Goal: Transaction & Acquisition: Purchase product/service

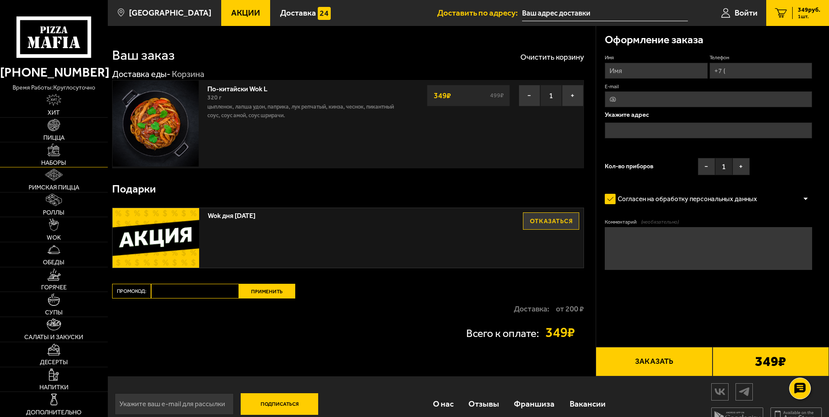
click at [68, 156] on link "Наборы" at bounding box center [54, 154] width 108 height 25
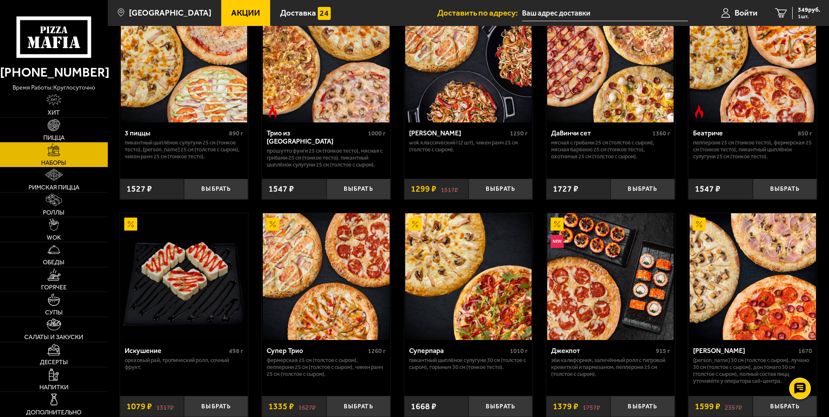
scroll to position [346, 0]
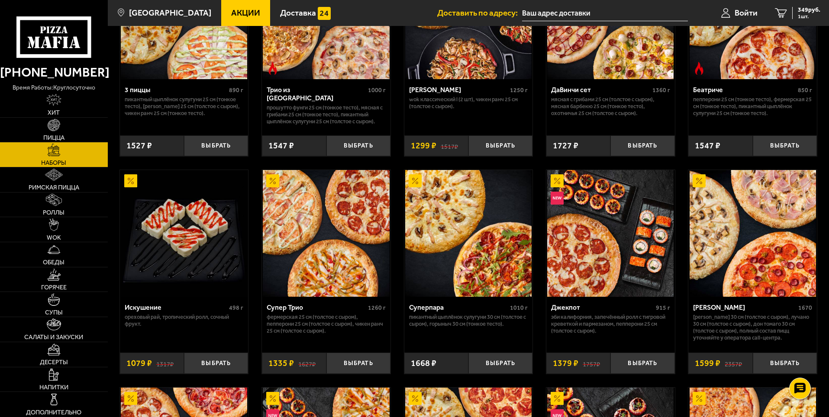
click at [610, 233] on img at bounding box center [610, 233] width 126 height 126
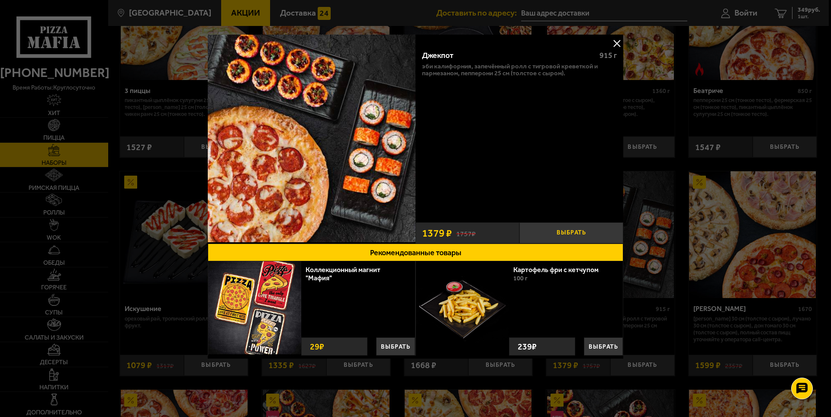
click at [564, 233] on button "Выбрать" at bounding box center [571, 233] width 104 height 21
click at [618, 42] on button at bounding box center [616, 43] width 13 height 13
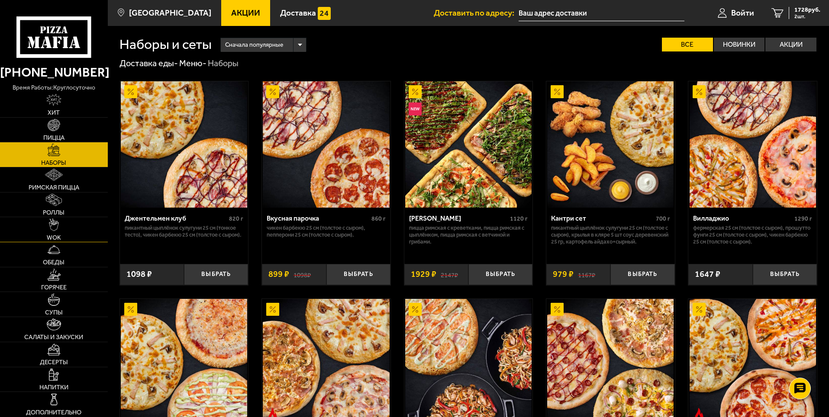
click at [74, 225] on link "WOK" at bounding box center [54, 229] width 108 height 25
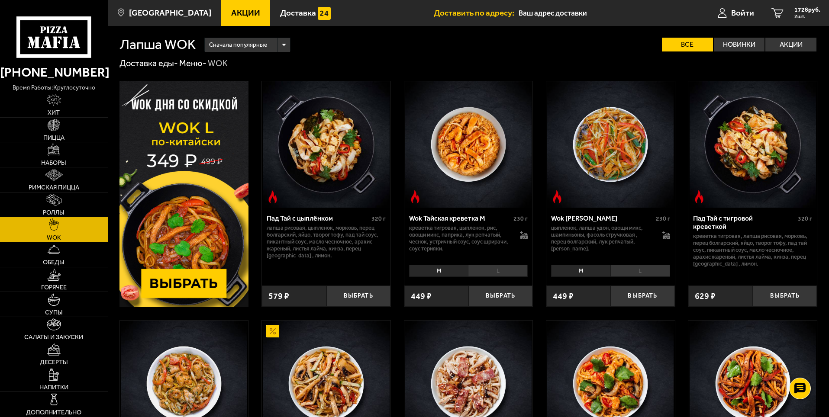
click at [173, 281] on img at bounding box center [183, 194] width 129 height 226
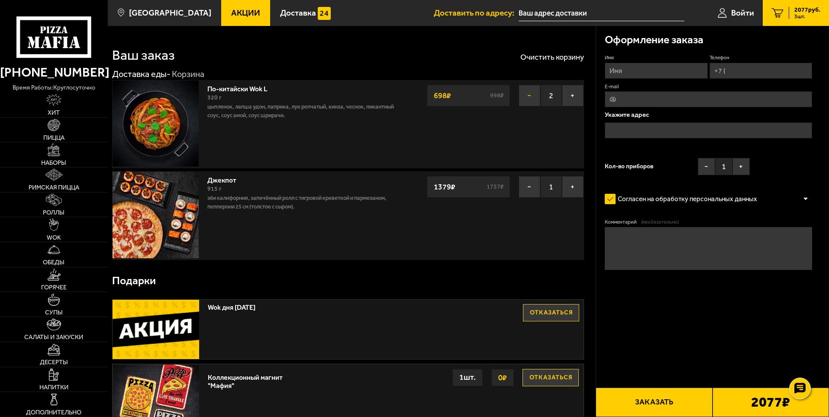
click at [529, 98] on button "−" at bounding box center [530, 96] width 22 height 22
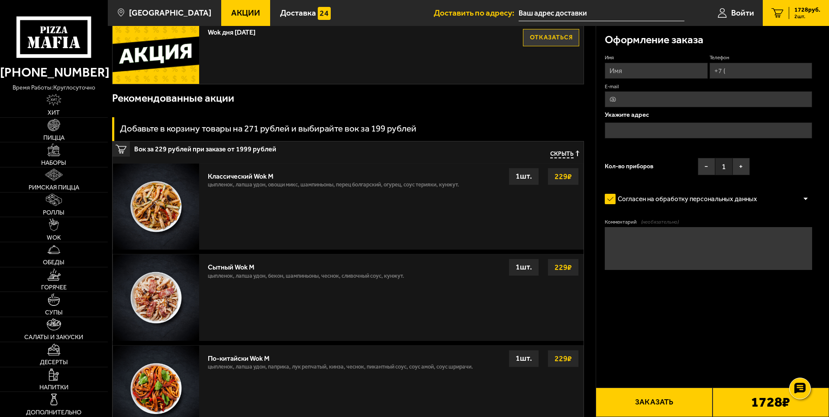
scroll to position [303, 0]
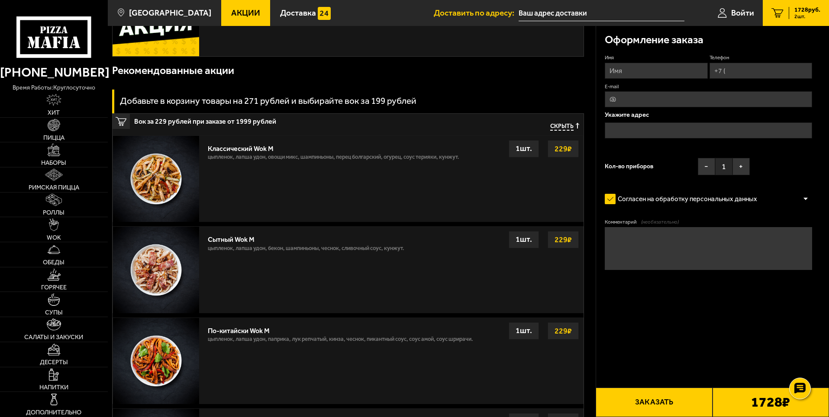
click at [160, 185] on img at bounding box center [156, 179] width 86 height 86
click at [159, 179] on img at bounding box center [156, 179] width 86 height 86
click at [805, 14] on span "2 шт." at bounding box center [807, 16] width 26 height 5
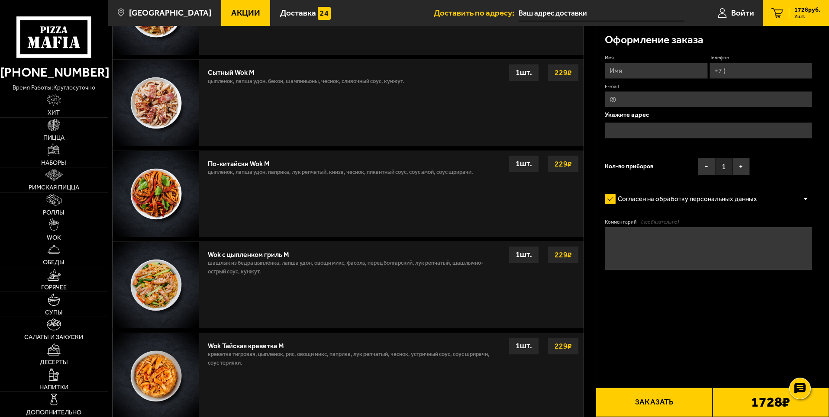
scroll to position [433, 0]
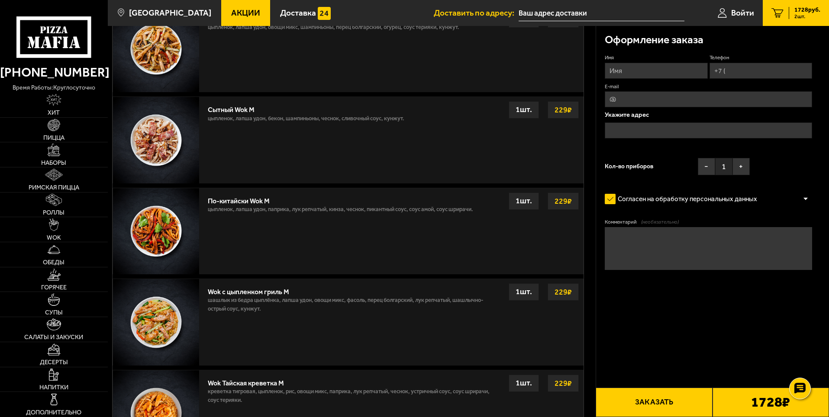
click at [563, 110] on strong "229 ₽" at bounding box center [563, 110] width 22 height 16
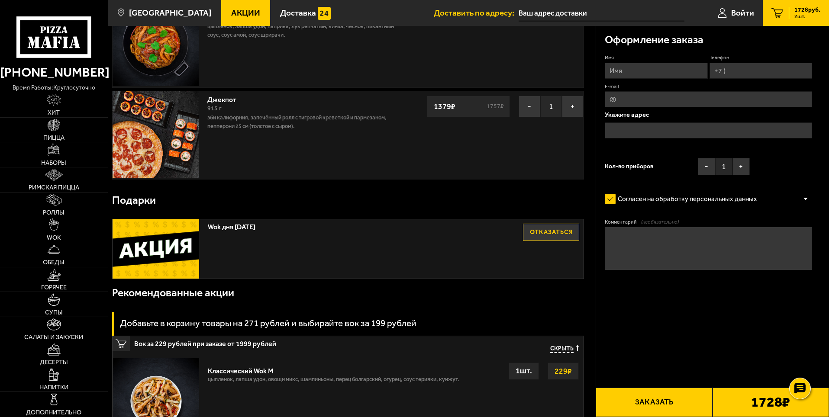
scroll to position [0, 0]
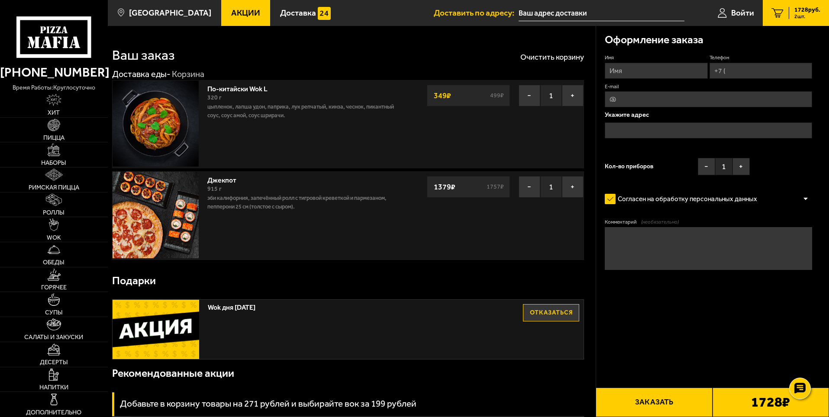
click at [131, 203] on img at bounding box center [156, 215] width 86 height 86
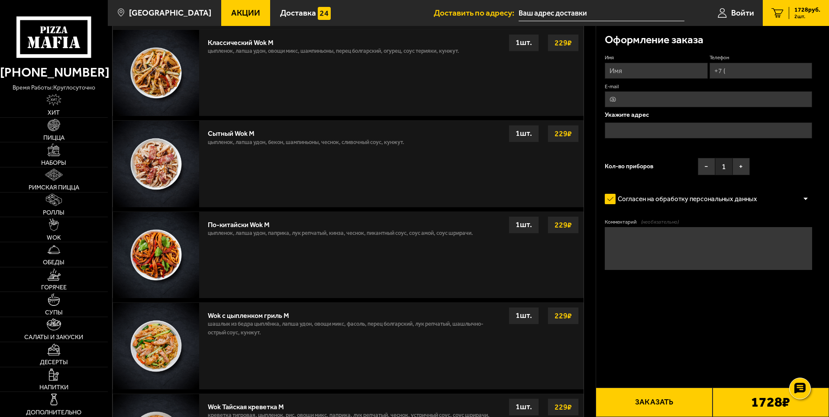
scroll to position [390, 0]
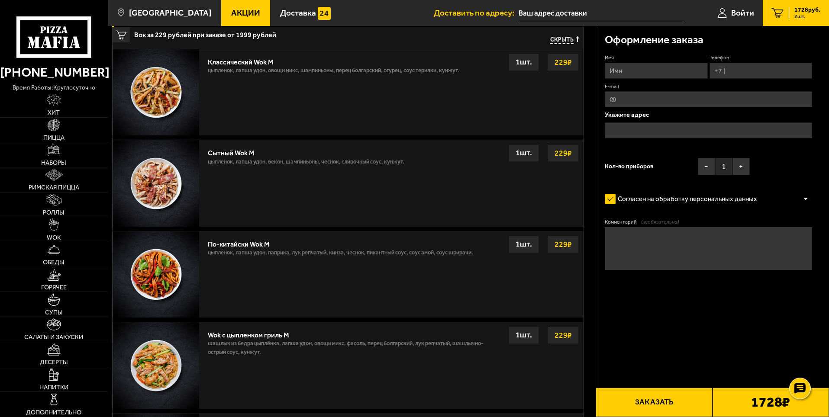
click at [162, 179] on img at bounding box center [156, 183] width 86 height 86
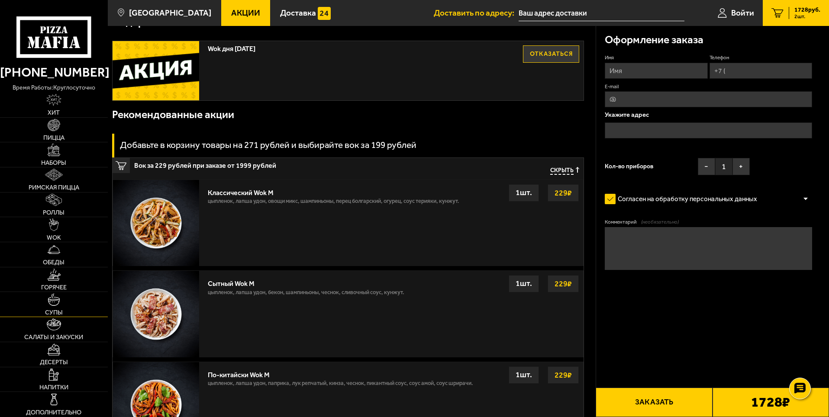
scroll to position [260, 0]
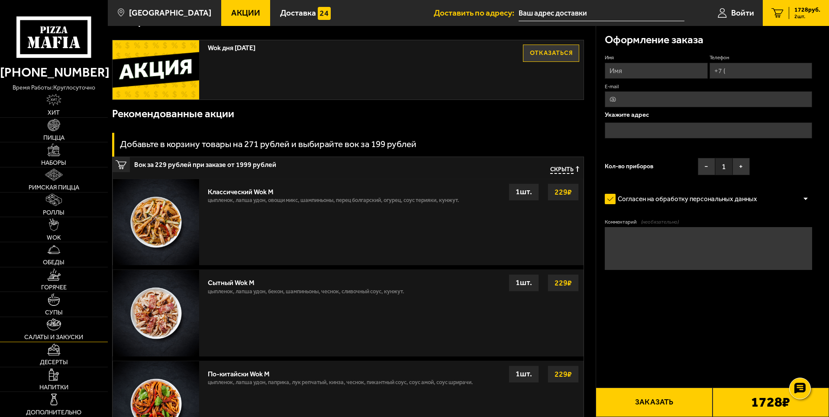
click at [61, 332] on link "Салаты и закуски" at bounding box center [54, 329] width 108 height 25
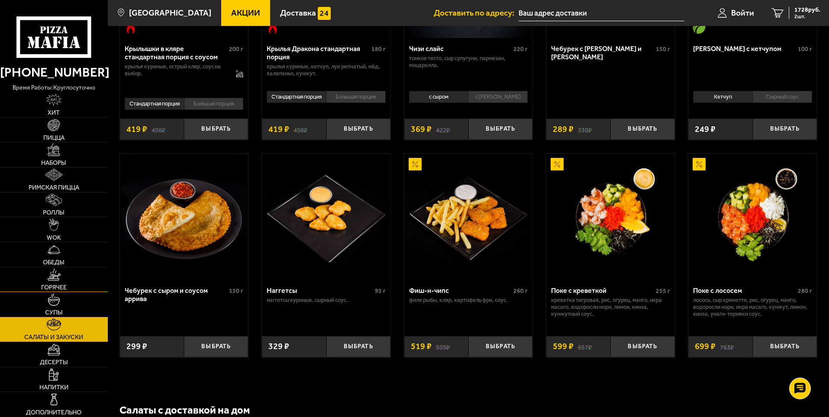
scroll to position [426, 0]
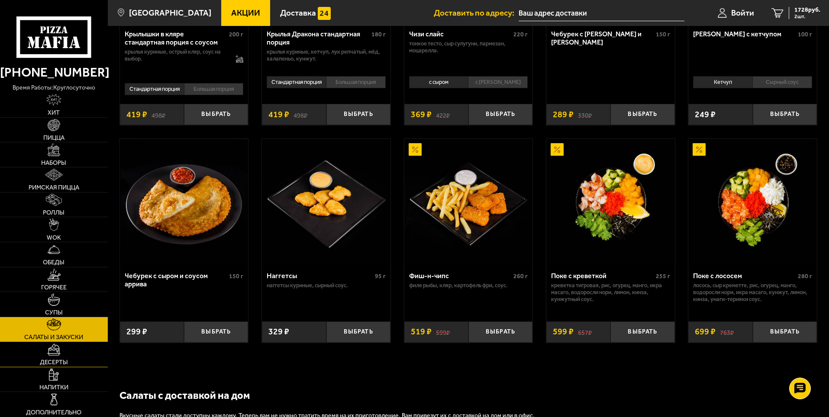
click at [63, 354] on link "Десерты" at bounding box center [54, 354] width 108 height 25
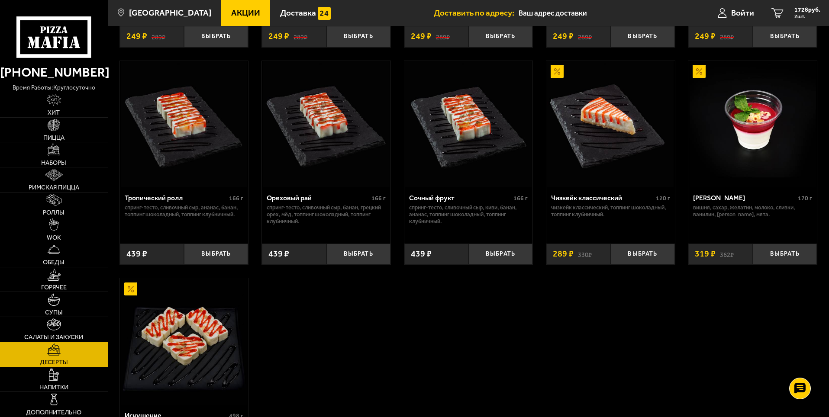
scroll to position [260, 0]
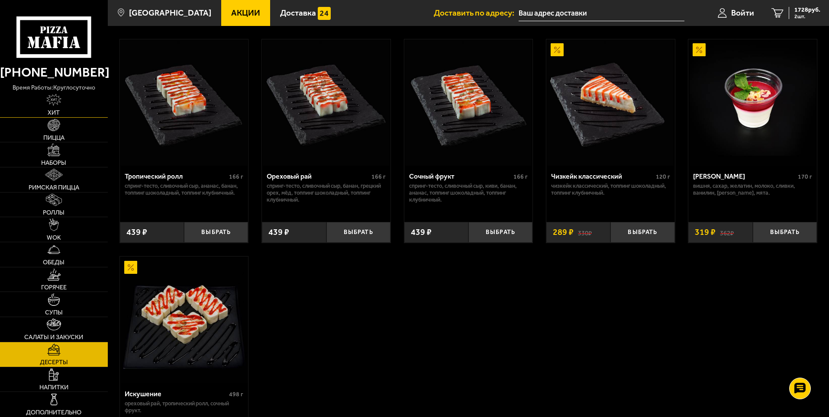
click at [56, 101] on img at bounding box center [53, 100] width 15 height 12
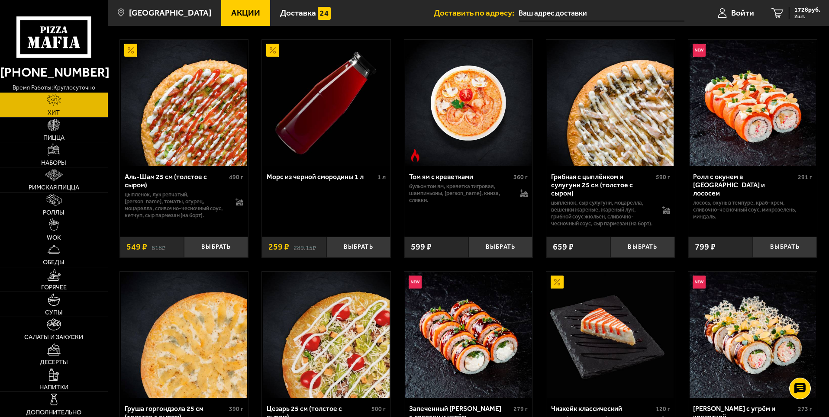
scroll to position [39, 0]
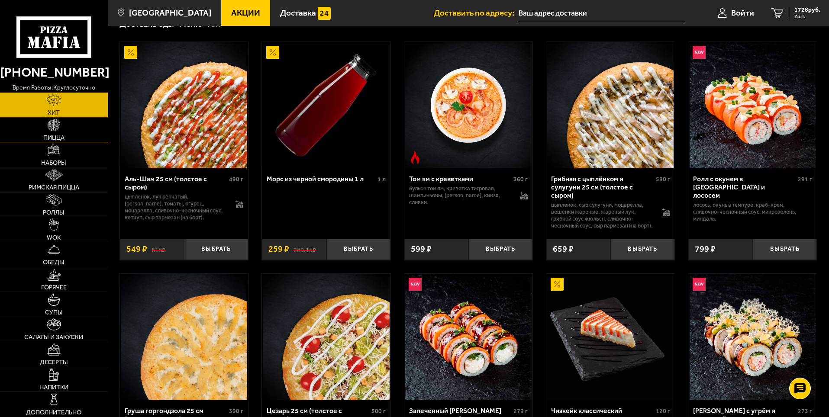
click at [81, 138] on link "Пицца" at bounding box center [54, 130] width 108 height 25
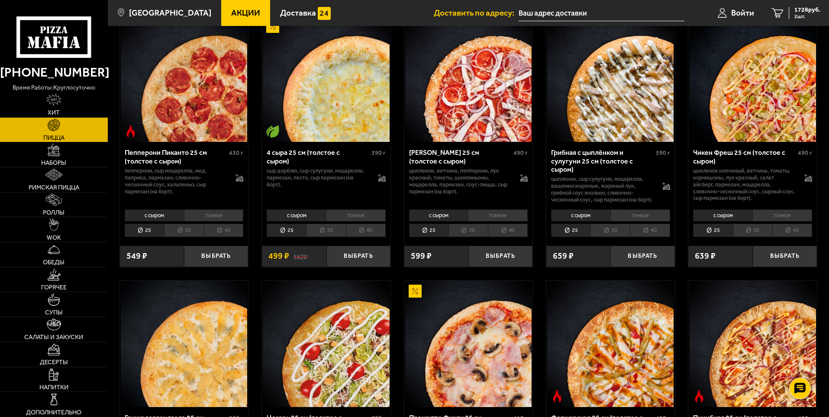
scroll to position [563, 0]
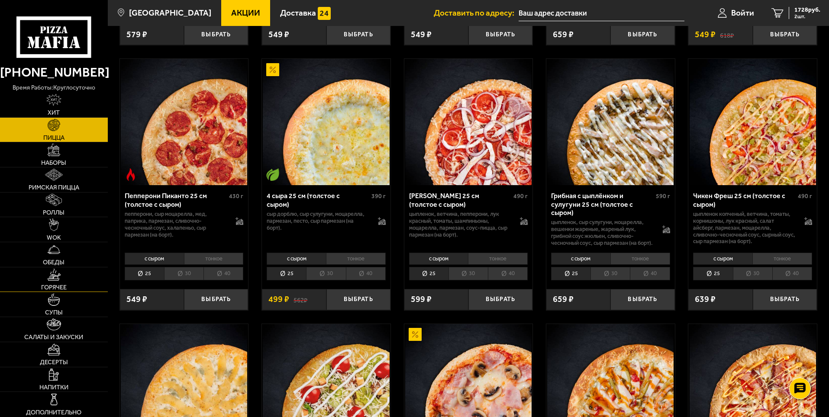
click at [55, 280] on img at bounding box center [54, 275] width 14 height 12
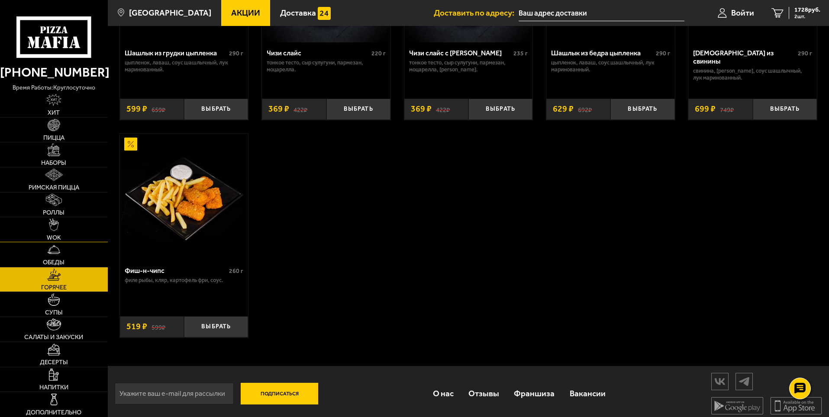
scroll to position [661, 0]
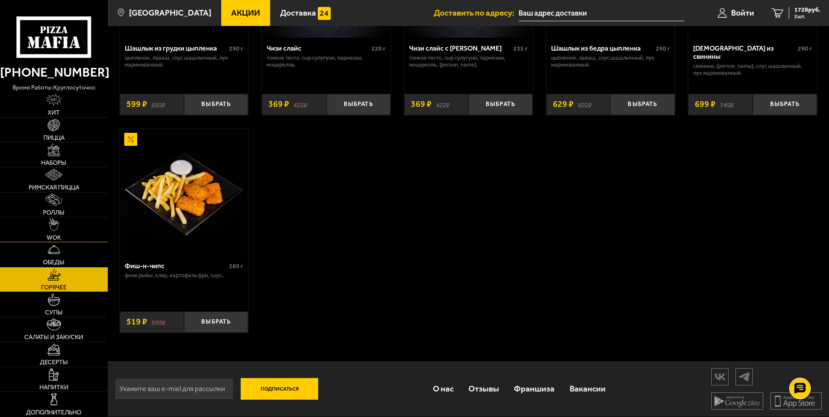
click at [72, 228] on link "WOK" at bounding box center [54, 229] width 108 height 25
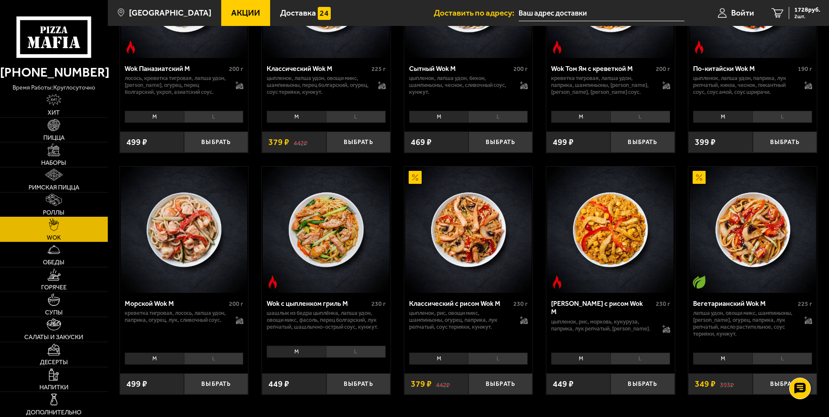
scroll to position [346, 0]
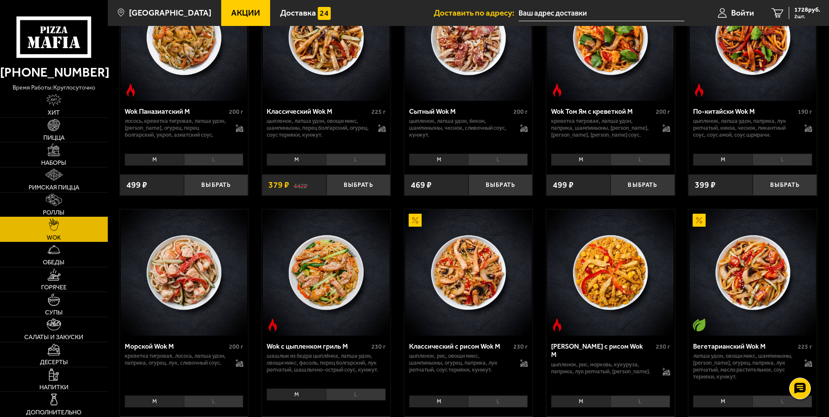
click at [62, 196] on img at bounding box center [54, 200] width 16 height 12
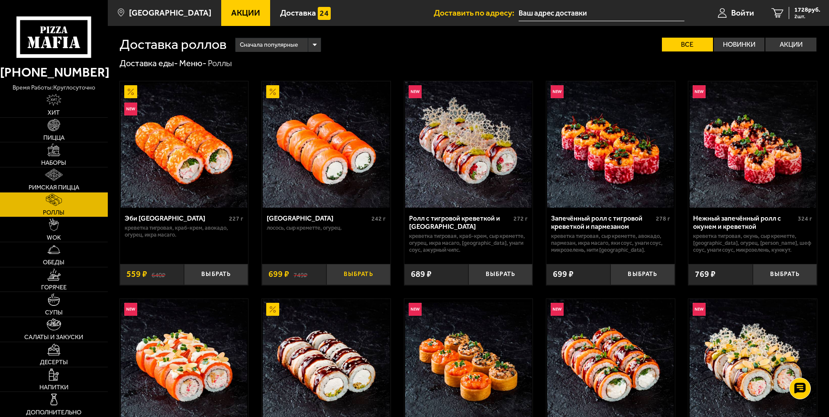
click at [369, 275] on button "Выбрать" at bounding box center [358, 274] width 64 height 21
click at [803, 14] on span "3 шт." at bounding box center [807, 16] width 26 height 5
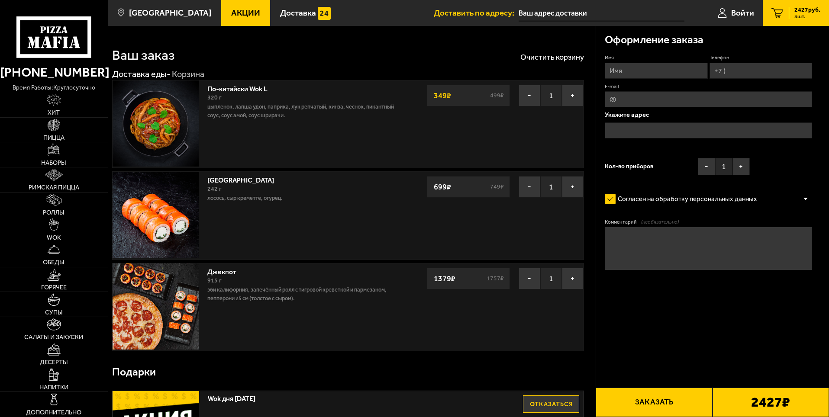
click at [659, 78] on input "Имя" at bounding box center [656, 71] width 103 height 16
type input "[PERSON_NAME]"
click at [749, 71] on input "Телефон" at bounding box center [761, 71] width 103 height 16
type input "[PHONE_NUMBER]"
click at [655, 100] on input "E-mail" at bounding box center [708, 99] width 207 height 16
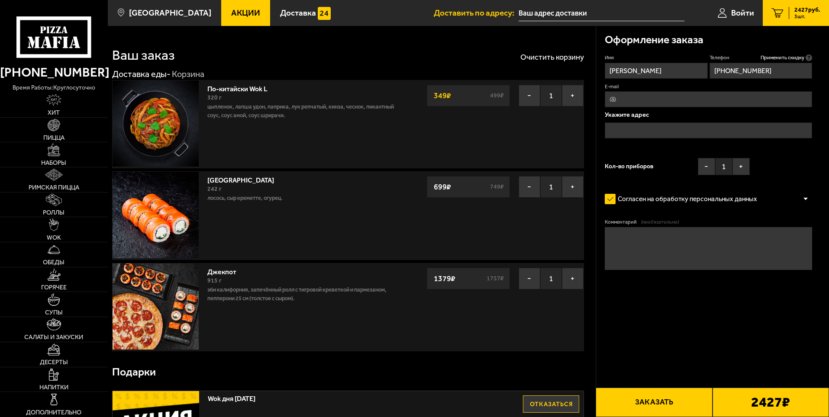
type input "[EMAIL_ADDRESS][DOMAIN_NAME]"
type textarea "ВОДИТЕЛЮ ПОЗВОНИТЬ ЗА 1 ЧАС ДО ПРИЕЗДА НА СКЛАД!!"
click at [644, 129] on input "text" at bounding box center [708, 131] width 207 height 16
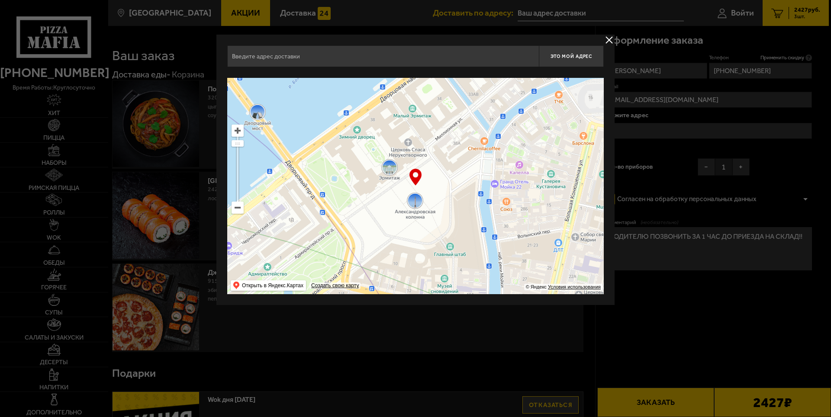
drag, startPoint x: 471, startPoint y: 178, endPoint x: 470, endPoint y: 214, distance: 36.0
click at [470, 214] on ymaps at bounding box center [415, 186] width 377 height 216
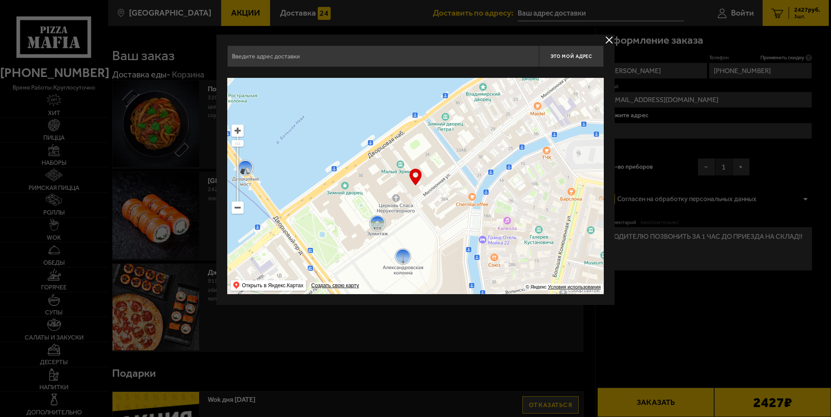
type input "[STREET_ADDRESS]"
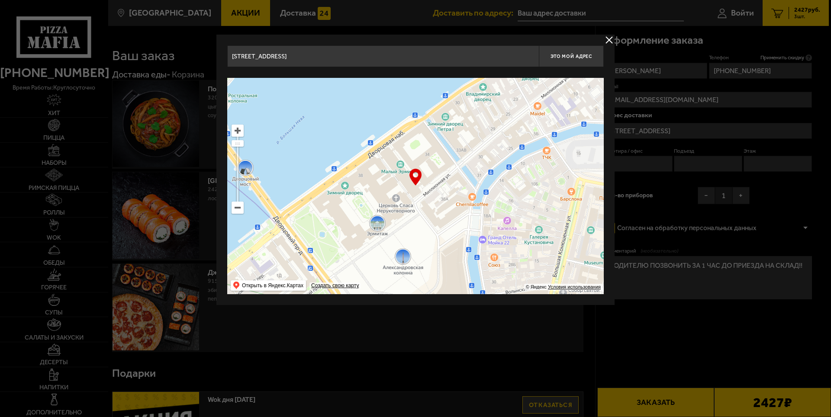
drag, startPoint x: 429, startPoint y: 55, endPoint x: 191, endPoint y: 52, distance: 238.1
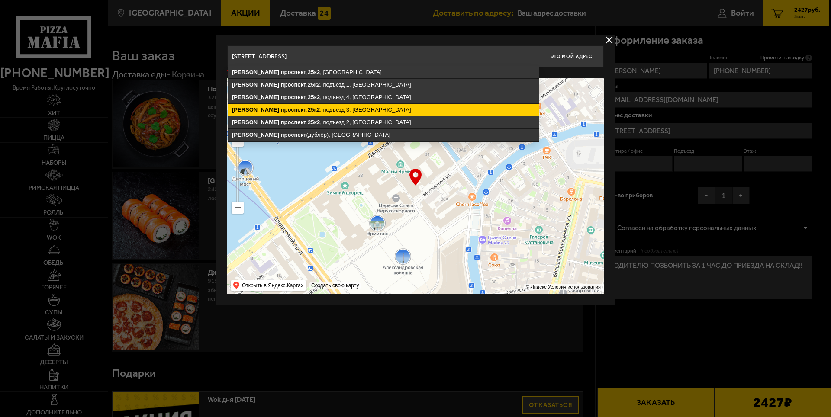
click at [337, 108] on ymaps "[STREET_ADDRESS]" at bounding box center [383, 110] width 311 height 12
type input "[STREET_ADDRESS]"
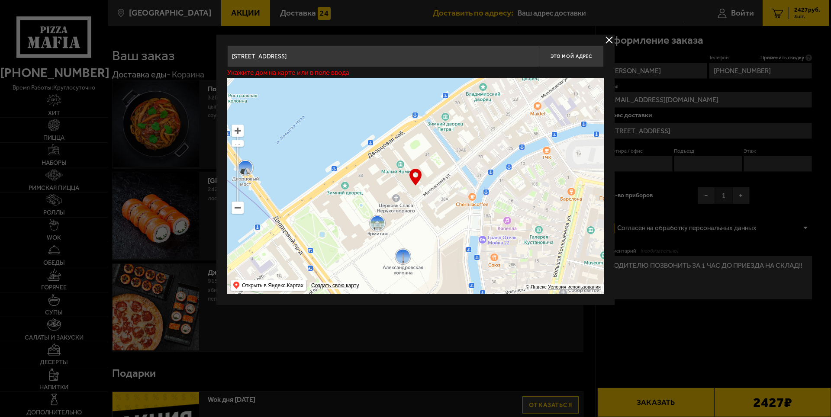
type input "[STREET_ADDRESS]"
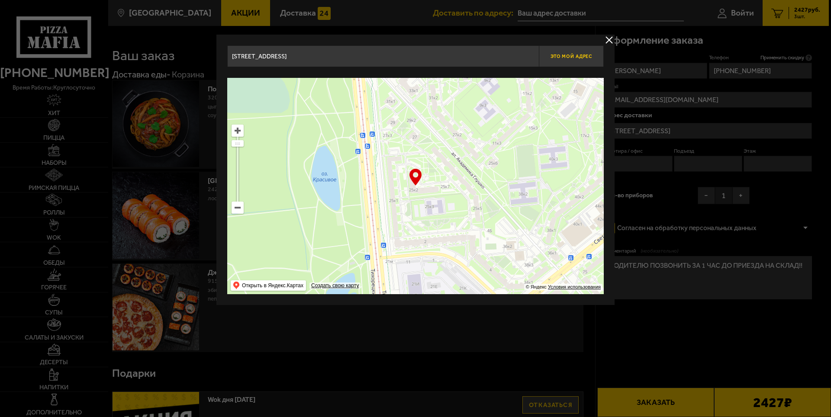
click at [577, 55] on span "Это мой адрес" at bounding box center [572, 57] width 42 height 6
type input "[STREET_ADDRESS]"
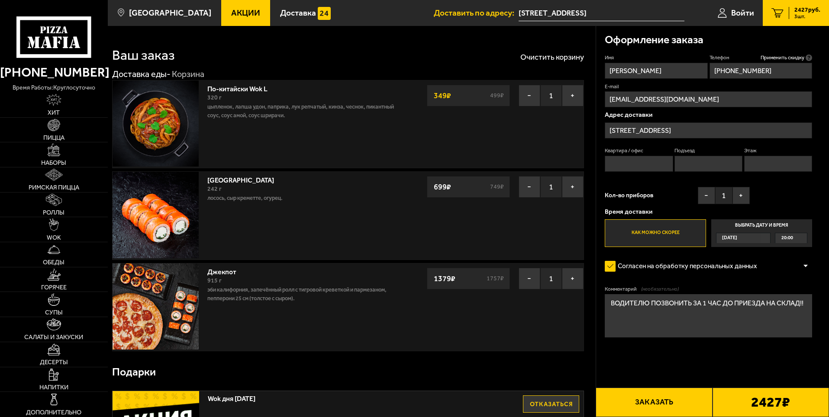
click at [621, 154] on label "Квартира / офис" at bounding box center [639, 150] width 68 height 7
click at [621, 156] on input "Квартира / офис" at bounding box center [639, 164] width 68 height 16
type input "152"
click at [694, 159] on input "Подъезд" at bounding box center [708, 164] width 68 height 16
type input "3"
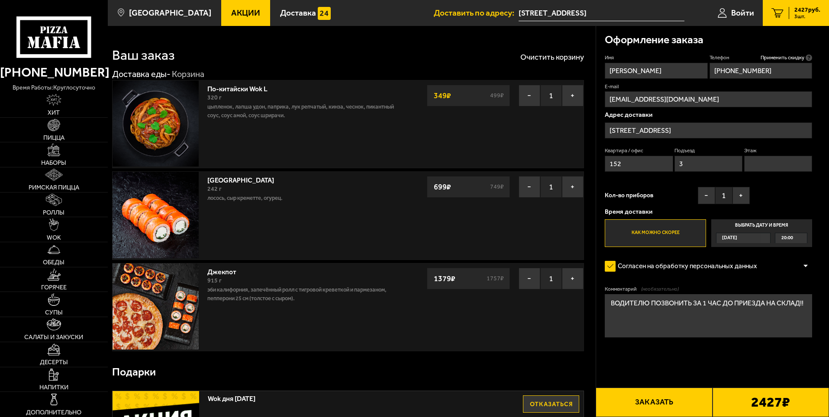
click at [769, 163] on input "Этаж" at bounding box center [778, 164] width 68 height 16
type input "9"
click at [669, 190] on div "Кол-во приборов − 1 +" at bounding box center [677, 198] width 145 height 22
click at [738, 193] on button "+" at bounding box center [740, 195] width 17 height 17
drag, startPoint x: 805, startPoint y: 305, endPoint x: 606, endPoint y: 303, distance: 199.1
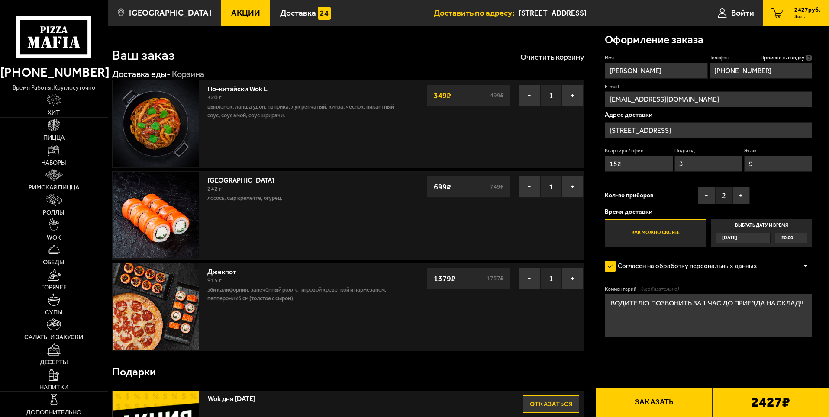
click at [606, 303] on textarea "ВОДИТЕЛЮ ПОЗВОНИТЬ ЗА 1 ЧАС ДО ПРИЕЗДА НА СКЛАД!!" at bounding box center [708, 315] width 207 height 43
click at [629, 360] on form "Имя [PERSON_NAME] Телефон Применить скидку Вы будете зарегистрированы автоматич…" at bounding box center [708, 221] width 207 height 335
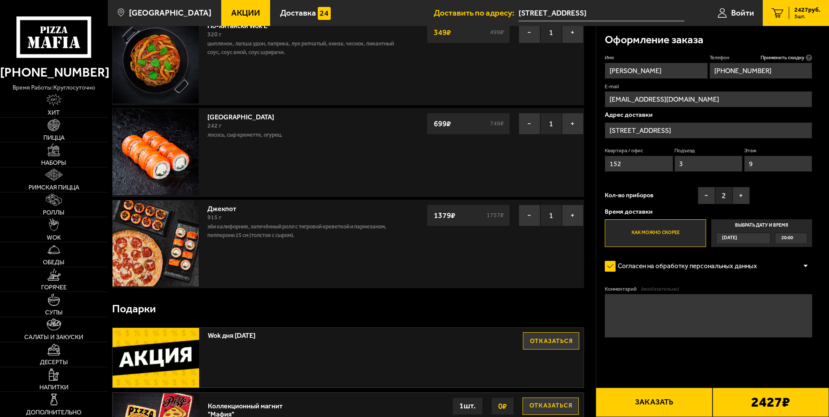
scroll to position [43, 0]
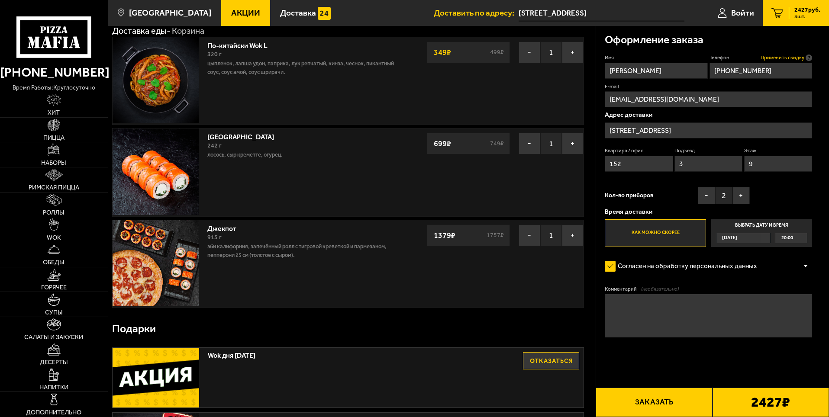
click at [793, 58] on span "Применить скидку" at bounding box center [783, 57] width 44 height 7
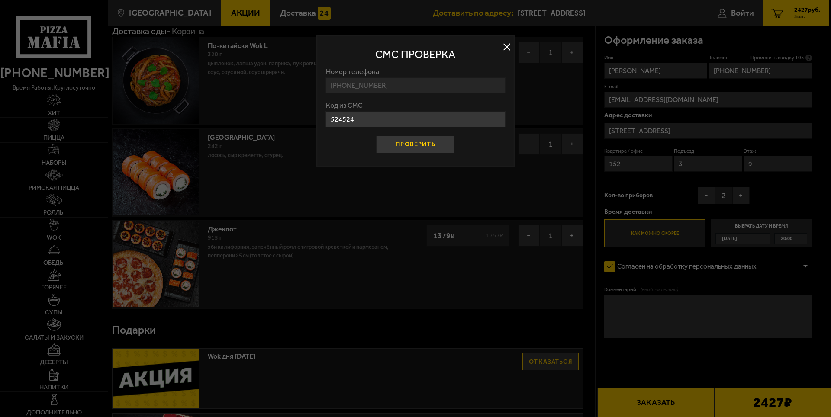
type input "524524"
click at [411, 144] on button "Проверить" at bounding box center [416, 144] width 78 height 17
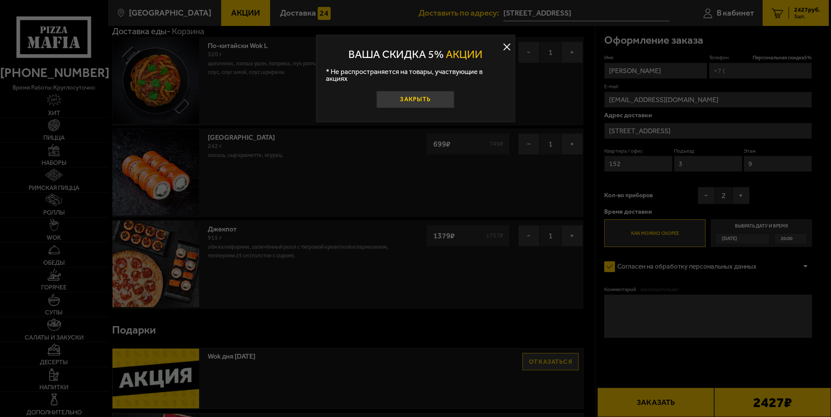
click at [419, 92] on button "Закрыть" at bounding box center [416, 99] width 78 height 17
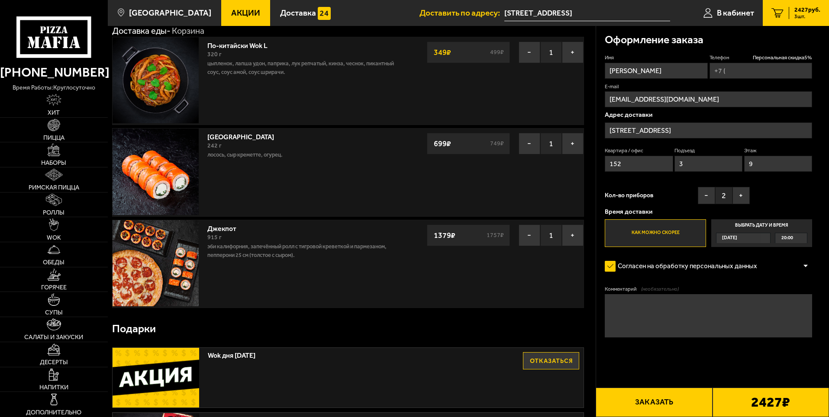
click at [746, 71] on input "Телефон Персональная скидка 5 %" at bounding box center [761, 71] width 103 height 16
type input "[PHONE_NUMBER]"
click at [741, 36] on div "Оформление заказа" at bounding box center [708, 40] width 207 height 28
click at [781, 56] on span "Персональная скидка 5 %" at bounding box center [782, 57] width 59 height 7
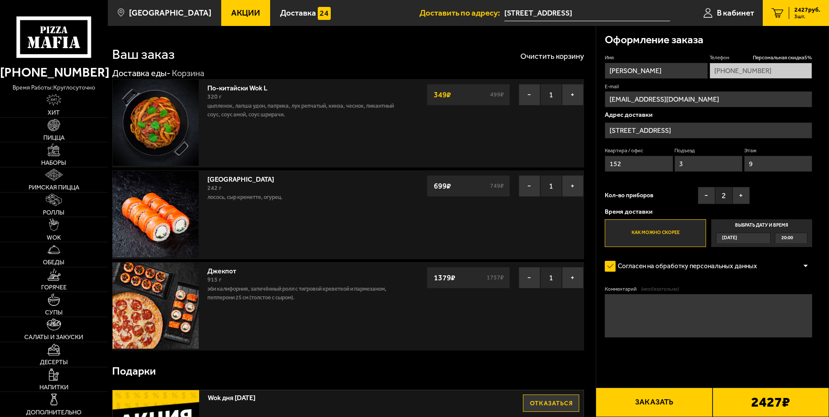
scroll to position [0, 0]
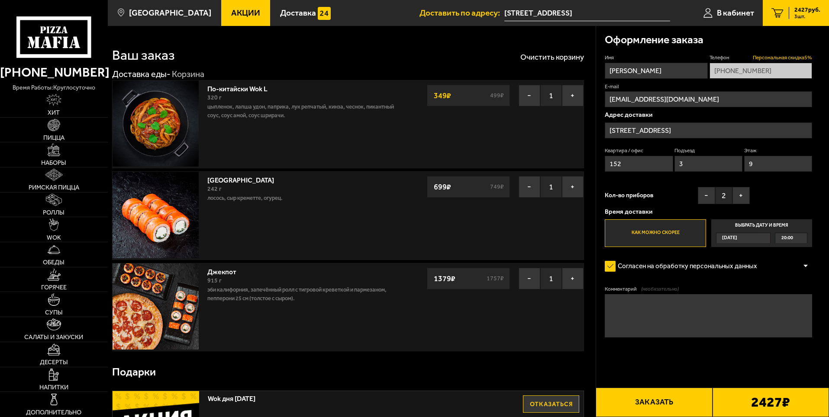
click at [781, 56] on span "Персональная скидка 5 %" at bounding box center [782, 57] width 59 height 7
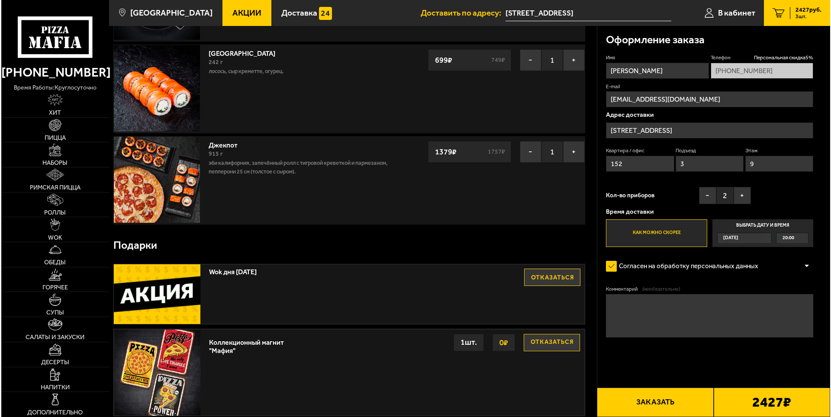
scroll to position [130, 0]
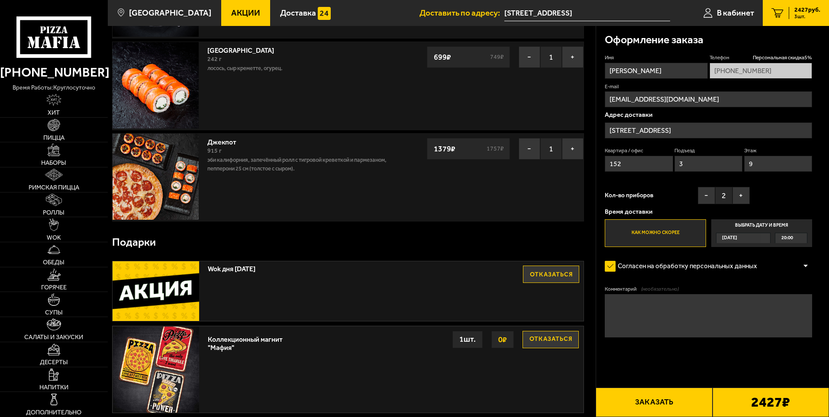
click at [655, 402] on button "Заказать" at bounding box center [654, 402] width 116 height 29
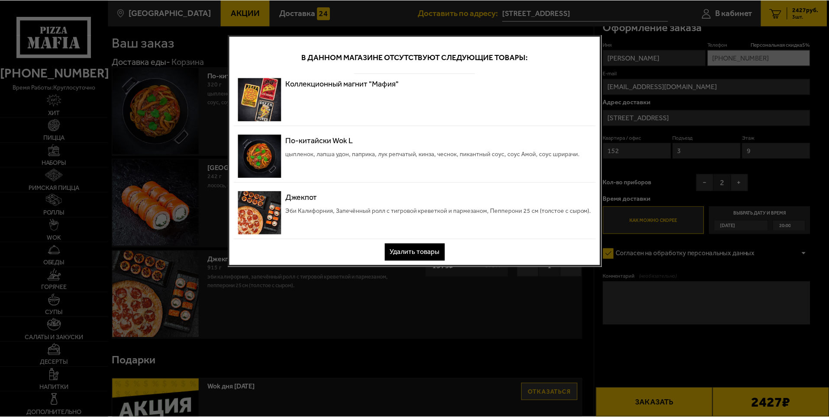
scroll to position [0, 0]
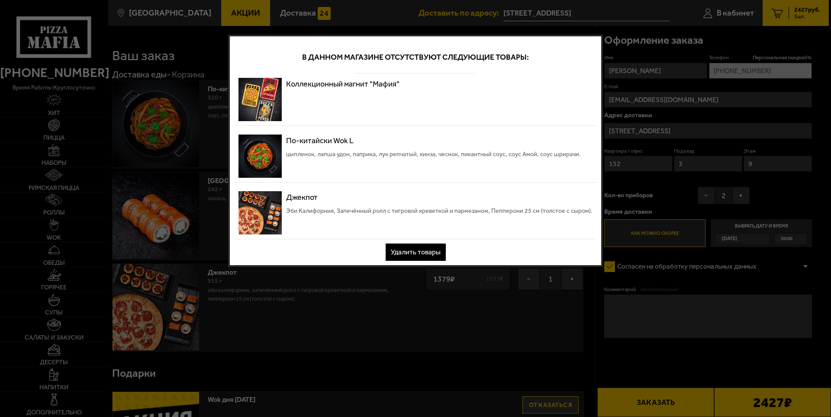
click at [413, 254] on button "Удалить товары" at bounding box center [416, 252] width 60 height 17
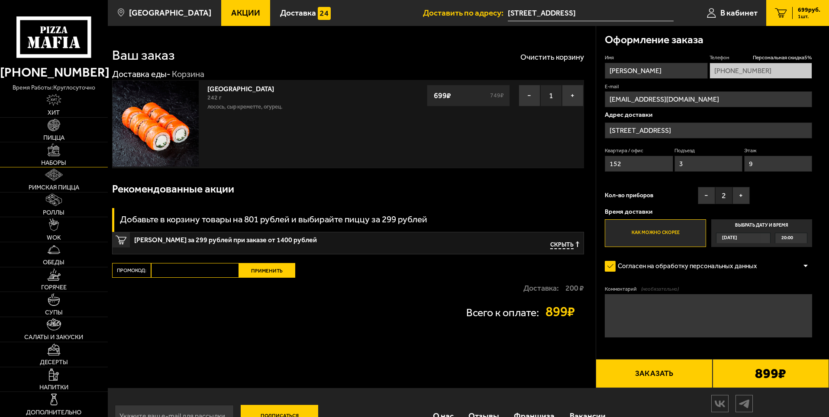
click at [58, 152] on img at bounding box center [54, 150] width 12 height 12
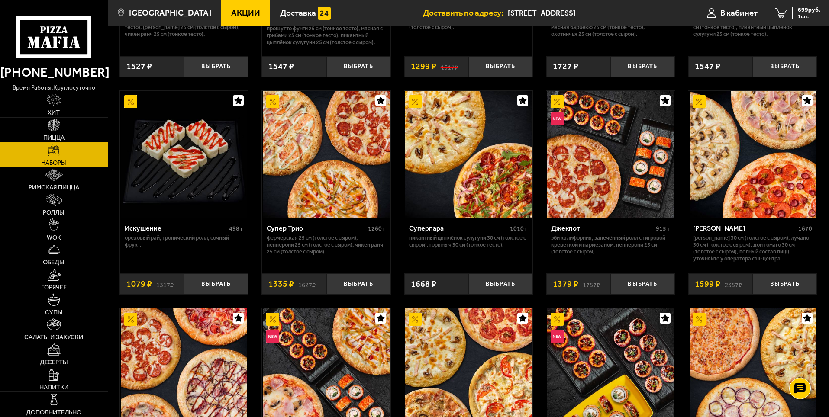
scroll to position [433, 0]
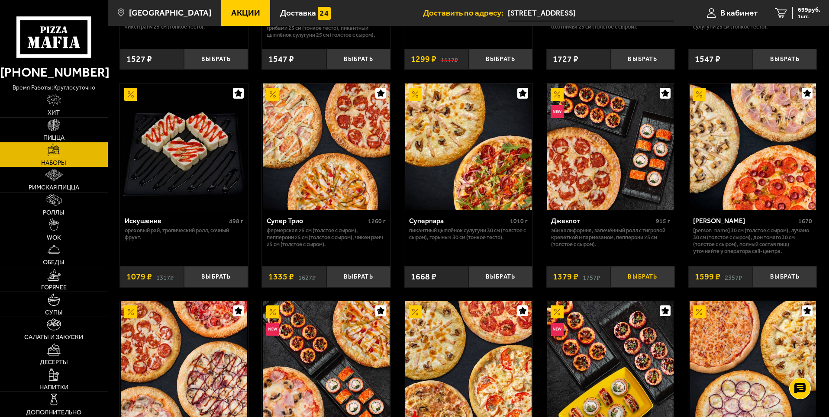
click at [641, 280] on button "Выбрать" at bounding box center [642, 276] width 64 height 21
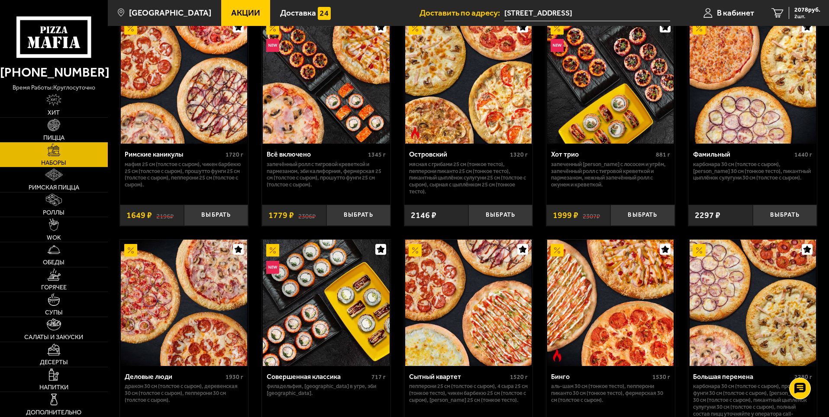
scroll to position [779, 0]
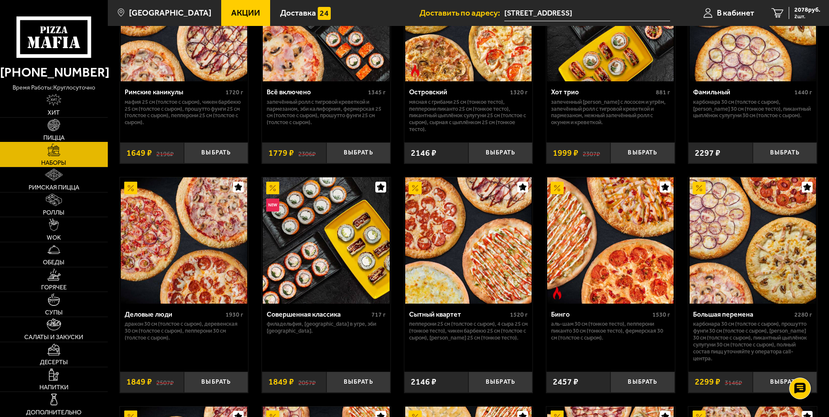
click at [59, 125] on img at bounding box center [54, 125] width 12 height 12
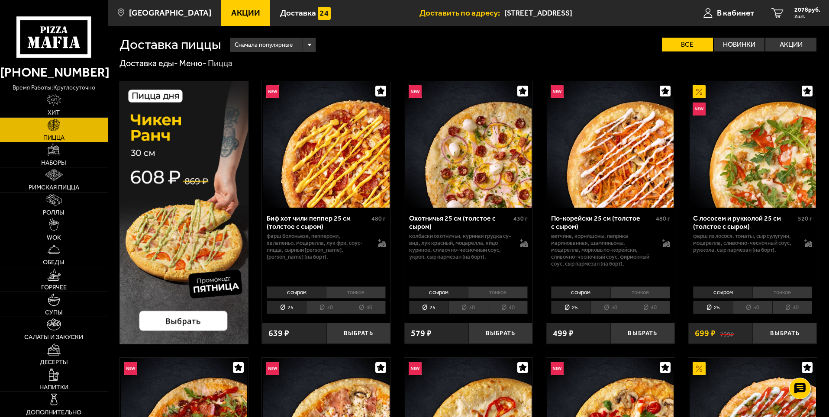
click at [68, 210] on link "Роллы" at bounding box center [54, 205] width 108 height 25
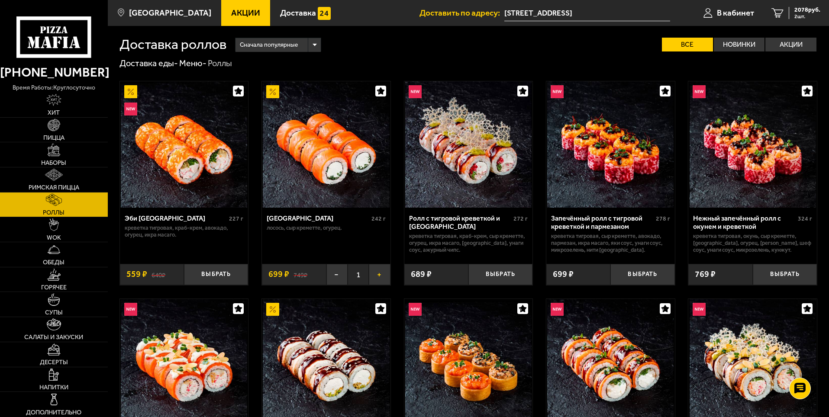
click at [381, 278] on button "+" at bounding box center [379, 274] width 21 height 21
click at [806, 15] on span "3 шт." at bounding box center [807, 16] width 26 height 5
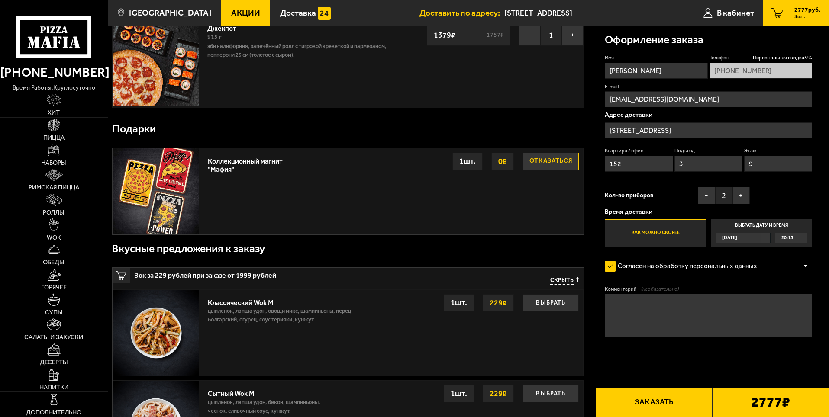
scroll to position [173, 0]
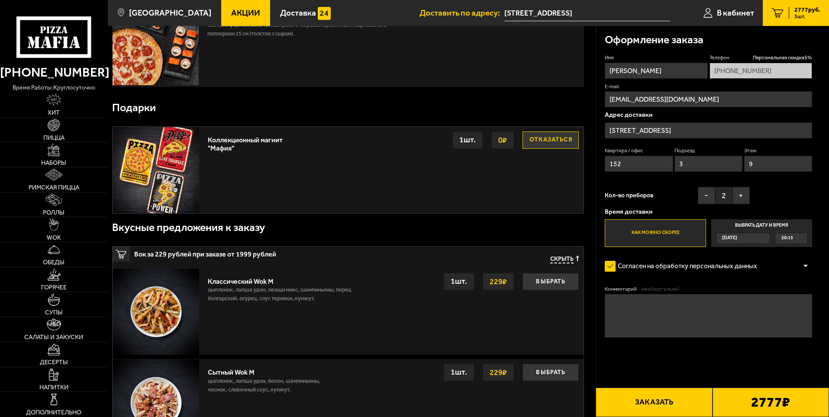
click at [648, 400] on button "Заказать" at bounding box center [654, 402] width 116 height 29
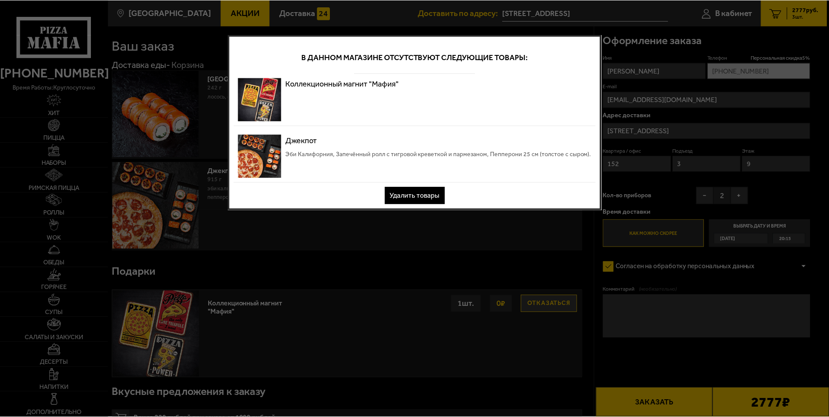
scroll to position [0, 0]
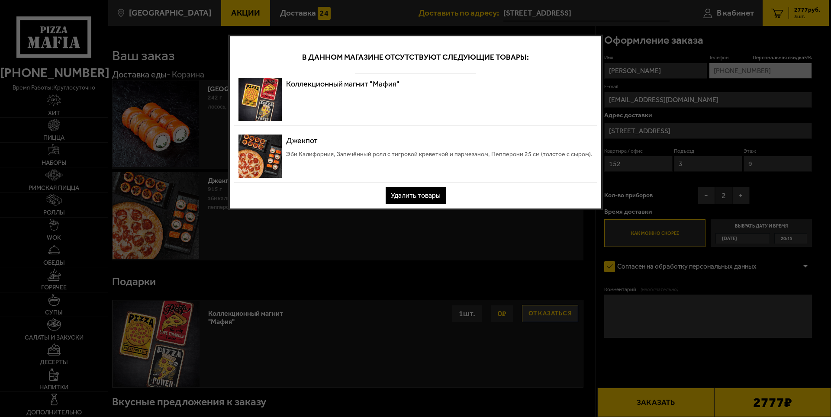
click at [410, 197] on button "Удалить товары" at bounding box center [416, 195] width 60 height 17
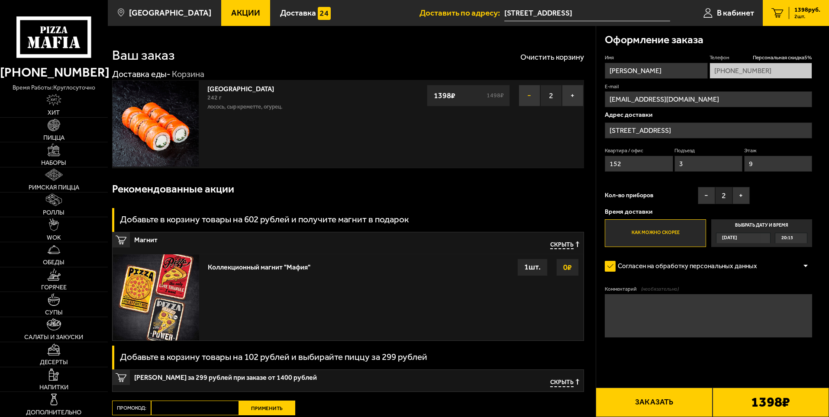
click at [532, 100] on button "−" at bounding box center [530, 96] width 22 height 22
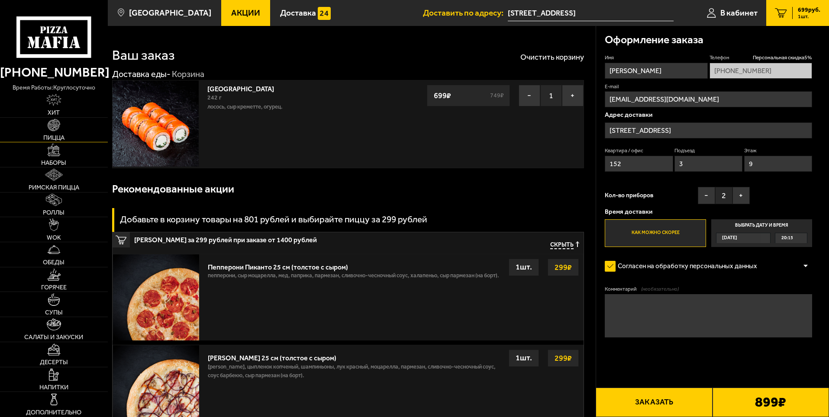
click at [62, 133] on link "Пицца" at bounding box center [54, 130] width 108 height 25
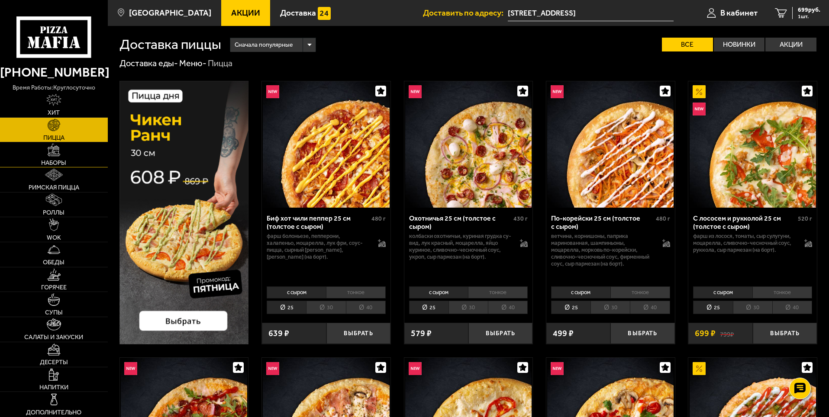
click at [75, 163] on link "Наборы" at bounding box center [54, 154] width 108 height 25
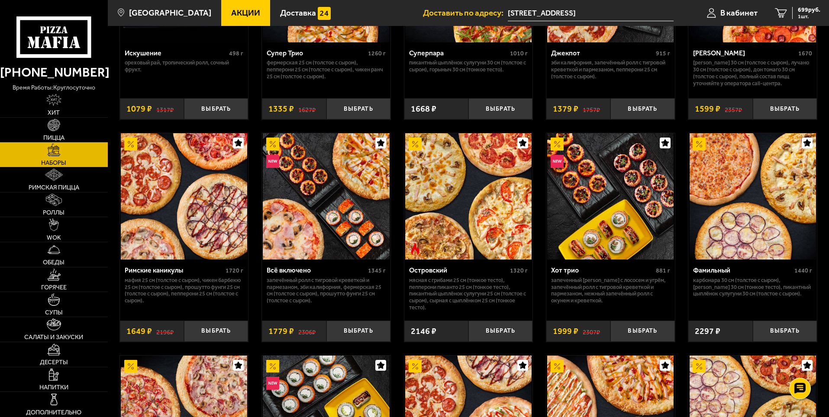
scroll to position [606, 0]
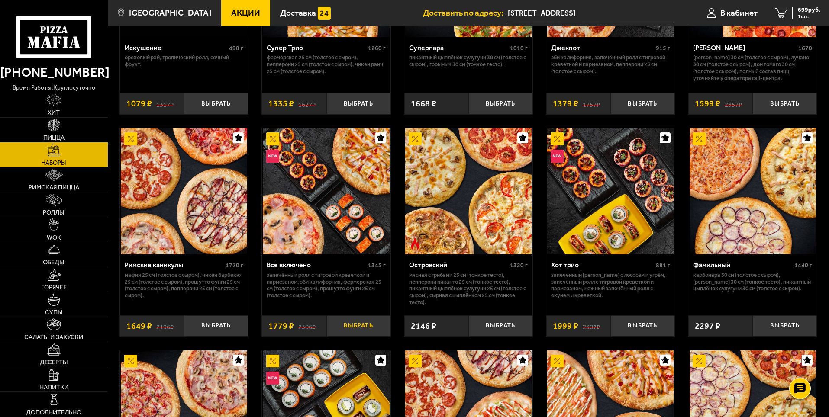
click at [358, 327] on button "Выбрать" at bounding box center [358, 326] width 64 height 21
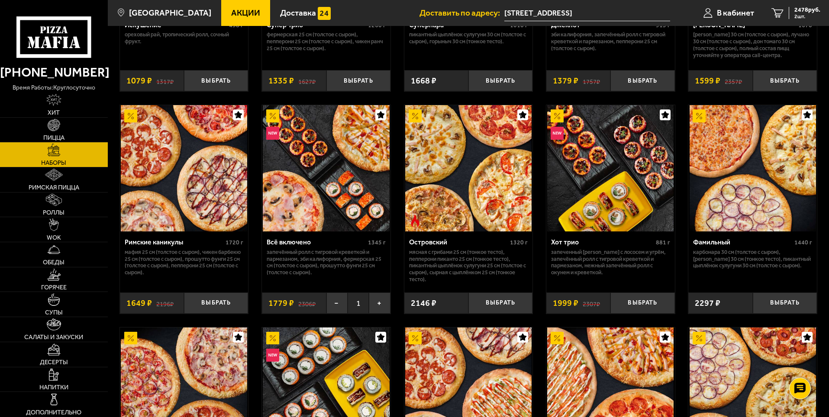
scroll to position [649, 0]
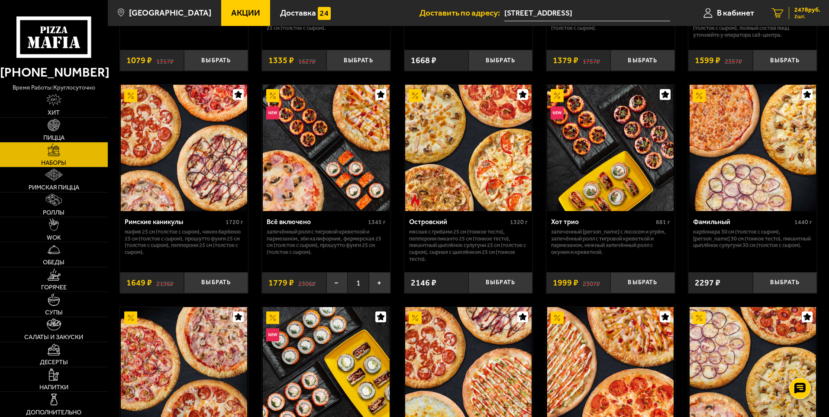
click at [807, 8] on span "2478 руб." at bounding box center [807, 10] width 26 height 6
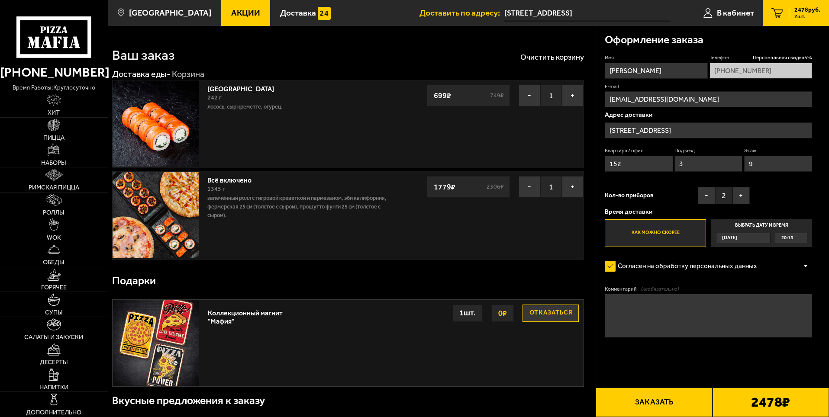
click at [798, 8] on span "2478 руб." at bounding box center [807, 10] width 26 height 6
click at [658, 402] on button "Заказать" at bounding box center [654, 402] width 116 height 29
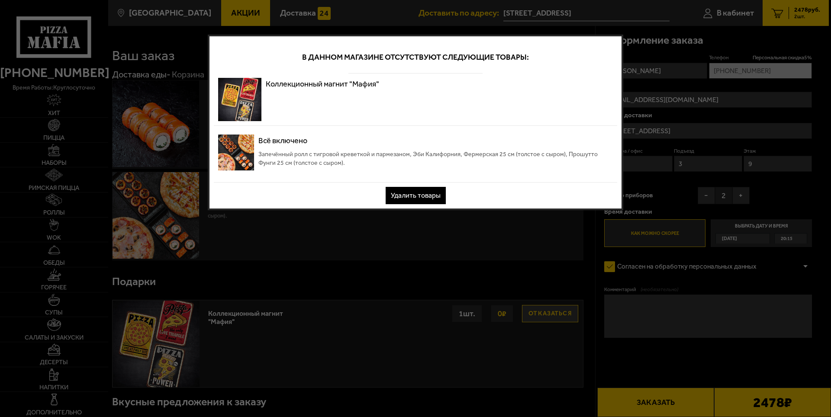
click at [426, 194] on button "Удалить товары" at bounding box center [416, 195] width 60 height 17
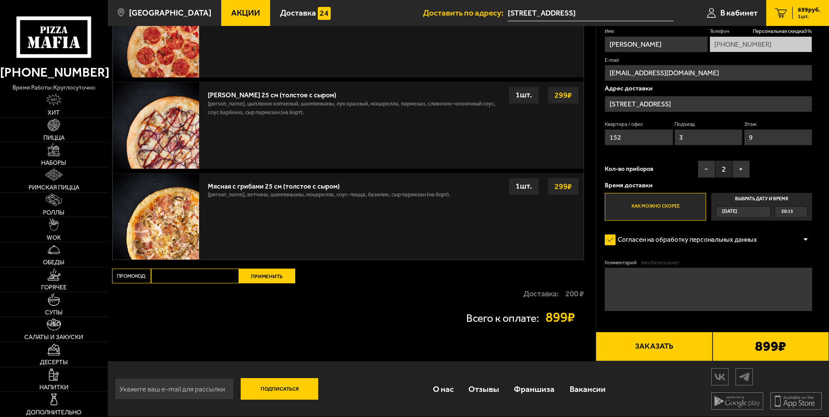
scroll to position [265, 0]
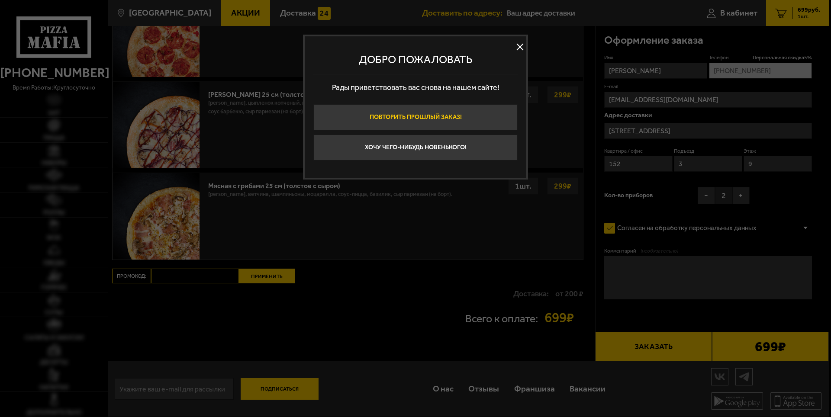
type input "Тихорецкий проспект, 25к2, подъезд 3"
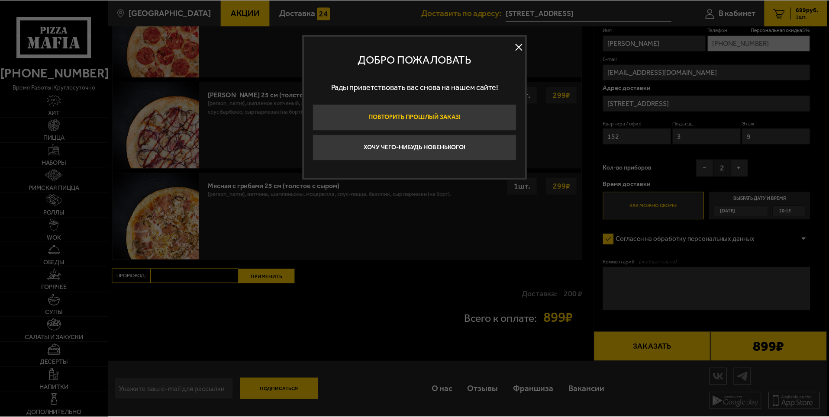
scroll to position [265, 0]
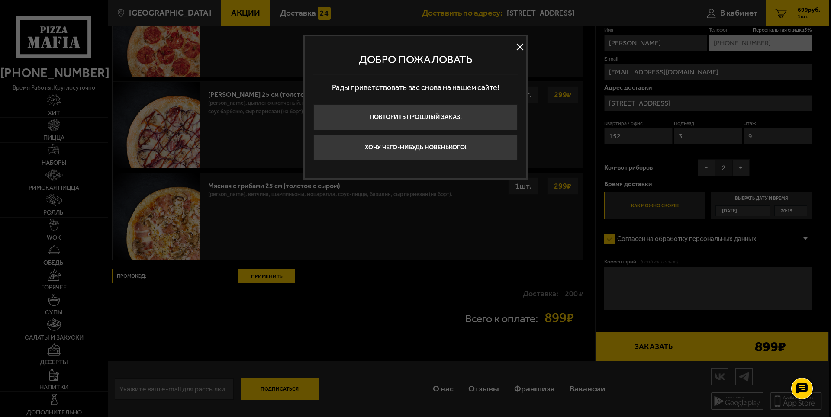
click at [518, 49] on button at bounding box center [519, 47] width 13 height 13
